Goal: Task Accomplishment & Management: Complete application form

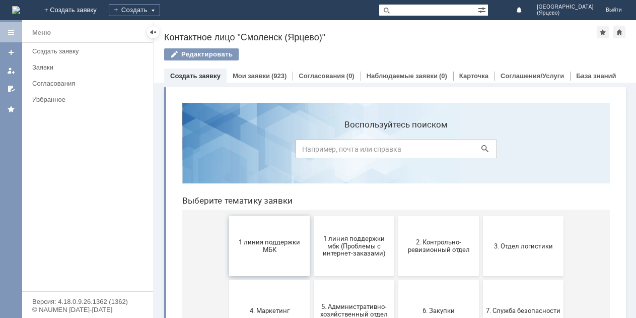
click at [257, 254] on button "1 линия поддержки МБК" at bounding box center [269, 246] width 81 height 60
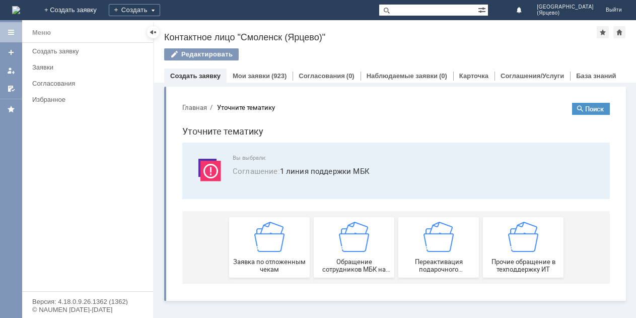
click at [257, 254] on div "Заявка по отложенным чекам" at bounding box center [269, 247] width 75 height 51
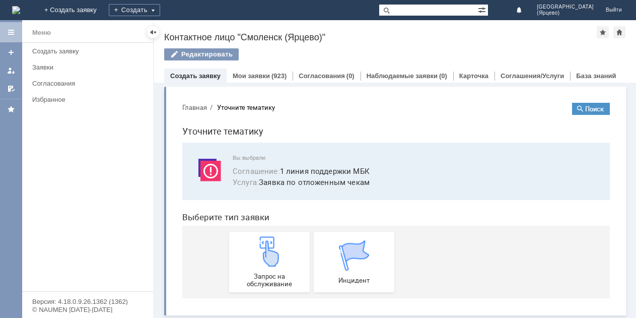
click at [257, 254] on img at bounding box center [269, 251] width 30 height 30
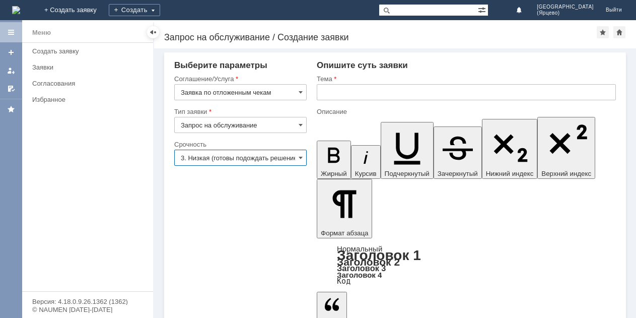
click at [251, 158] on input "3. Низкая (готовы подождать решение)" at bounding box center [240, 158] width 132 height 16
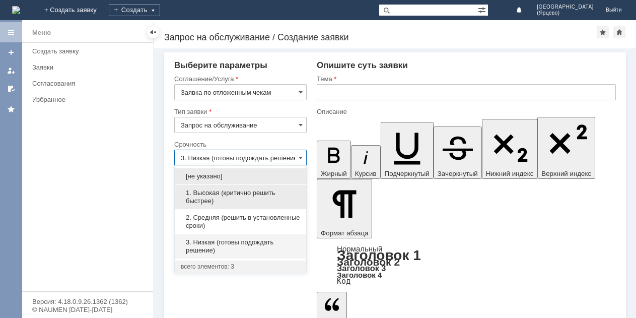
click at [226, 198] on span "1. Высокая (критично решить быстрее)" at bounding box center [240, 197] width 119 height 16
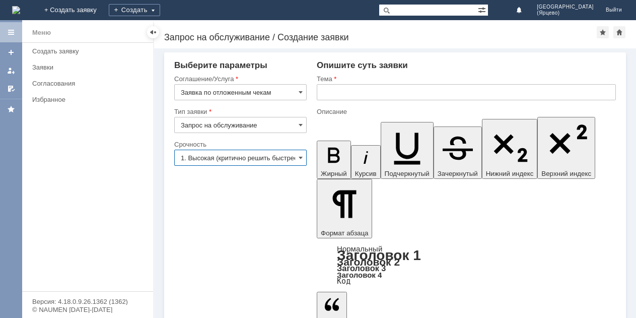
type input "1. Высокая (критично решить быстрее)"
click at [325, 90] on input "text" at bounding box center [466, 92] width 299 height 16
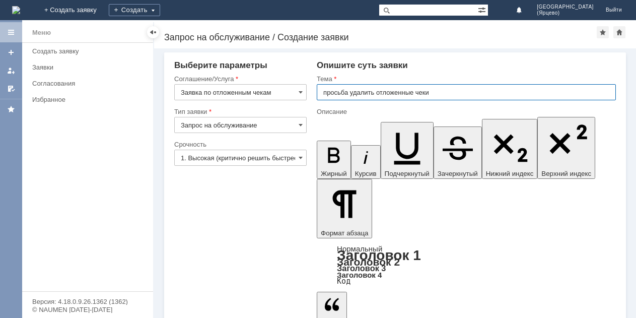
type input "просьба удалить отложенные чеки"
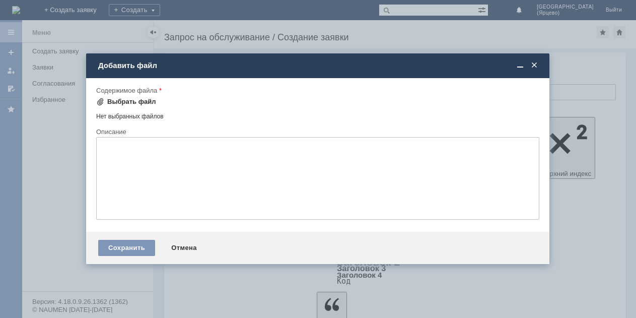
click at [99, 103] on span at bounding box center [100, 102] width 8 height 8
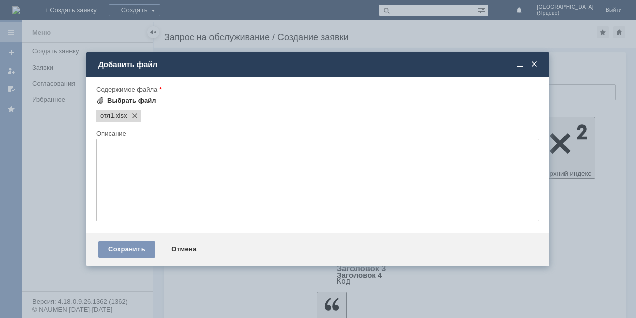
click at [98, 101] on span at bounding box center [100, 101] width 8 height 8
click at [102, 101] on span at bounding box center [100, 101] width 8 height 8
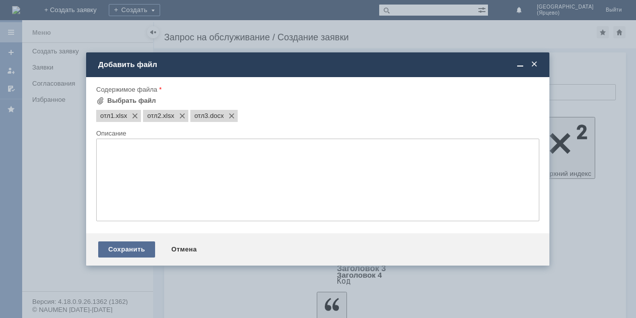
click at [136, 249] on div "Сохранить" at bounding box center [126, 249] width 57 height 16
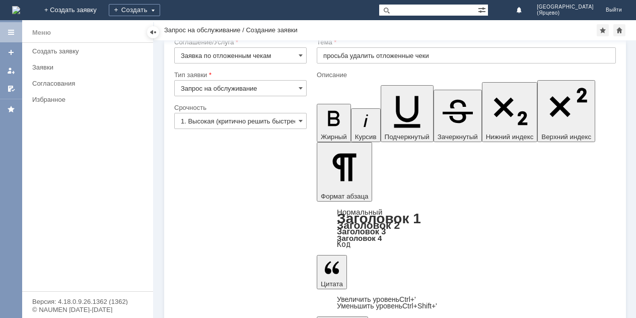
scroll to position [28, 0]
